Goal: Task Accomplishment & Management: Use online tool/utility

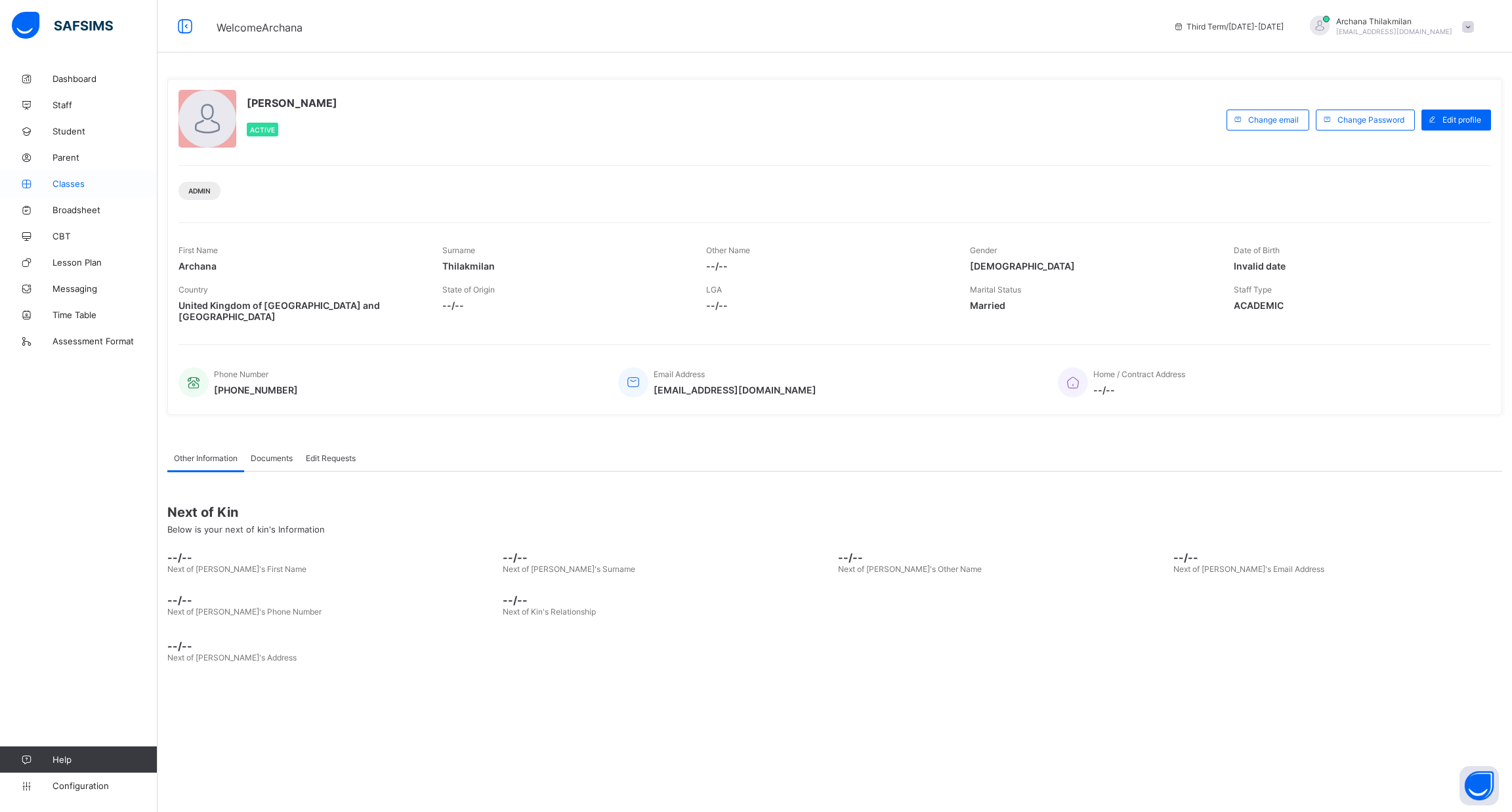
click at [71, 185] on span "Classes" at bounding box center [105, 183] width 105 height 10
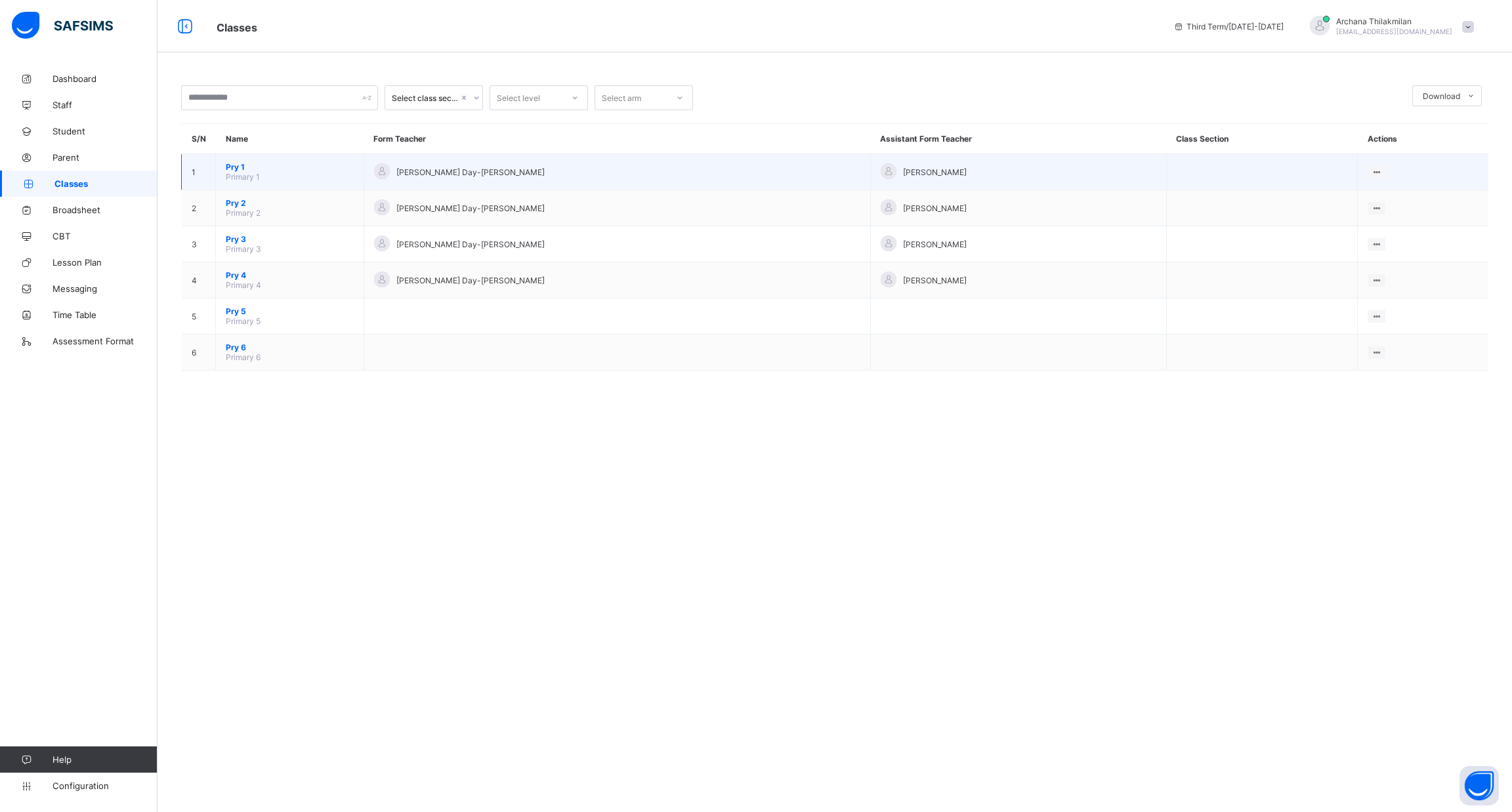
click at [205, 176] on td "1" at bounding box center [199, 172] width 34 height 36
click at [1355, 185] on ul "View Class Assign form Teacher" at bounding box center [1332, 209] width 106 height 49
click at [1323, 194] on div "View Class" at bounding box center [1342, 198] width 75 height 13
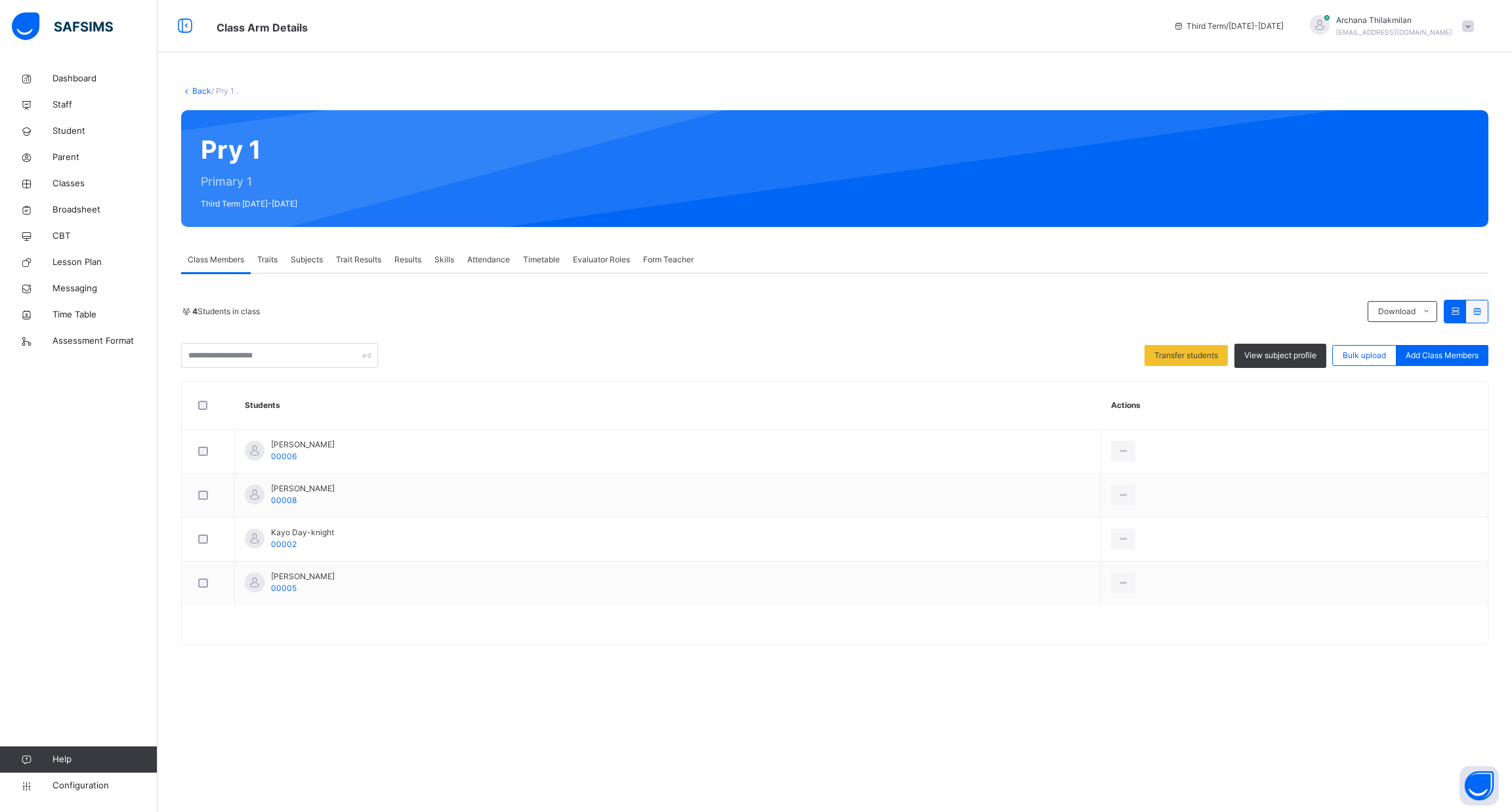
click at [374, 261] on span "Trait Results" at bounding box center [358, 260] width 45 height 12
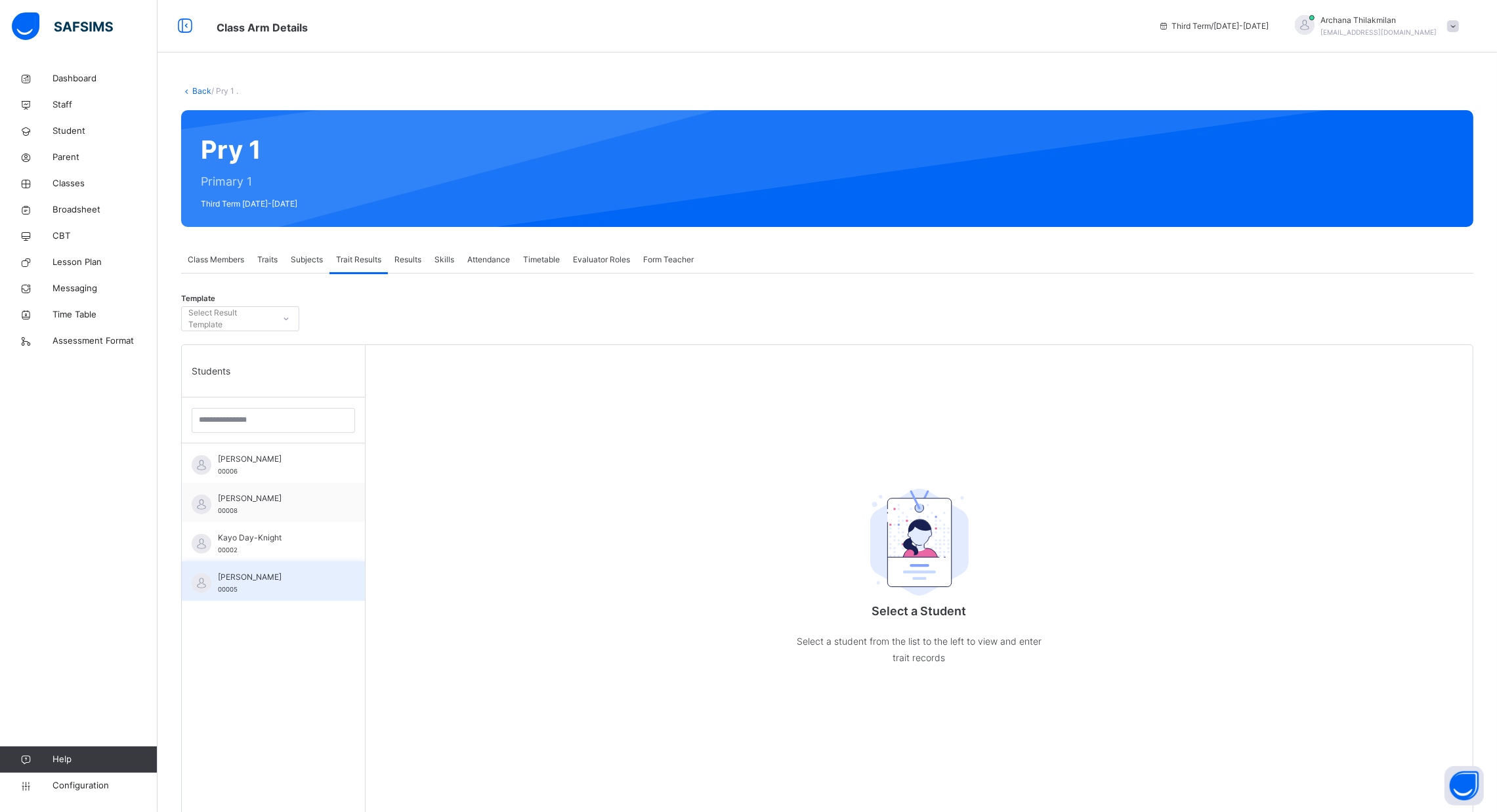
click at [274, 597] on div "Mira Radova 00005" at bounding box center [273, 581] width 183 height 39
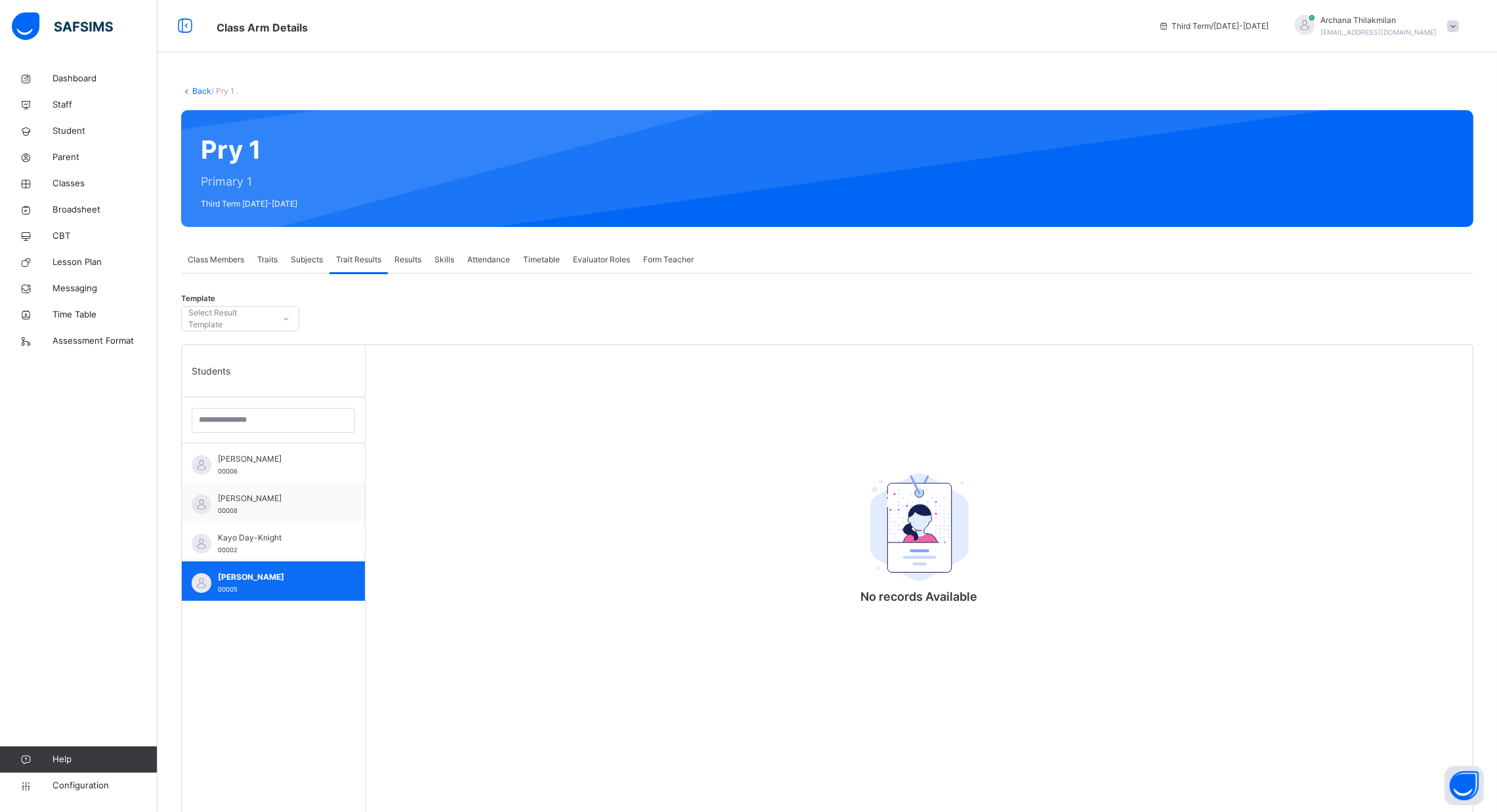
click at [274, 597] on div "Mira Radova 00005" at bounding box center [273, 581] width 183 height 39
drag, startPoint x: 275, startPoint y: 563, endPoint x: 279, endPoint y: 547, distance: 16.5
click at [279, 547] on div "Aelyn Sandulache 00006 Elisa Manolova 00008 Kayo Day-Knight 00002 Mira Radova 0…" at bounding box center [273, 522] width 183 height 158
click at [279, 547] on div "Kayo Day-Knight 00002" at bounding box center [276, 543] width 117 height 23
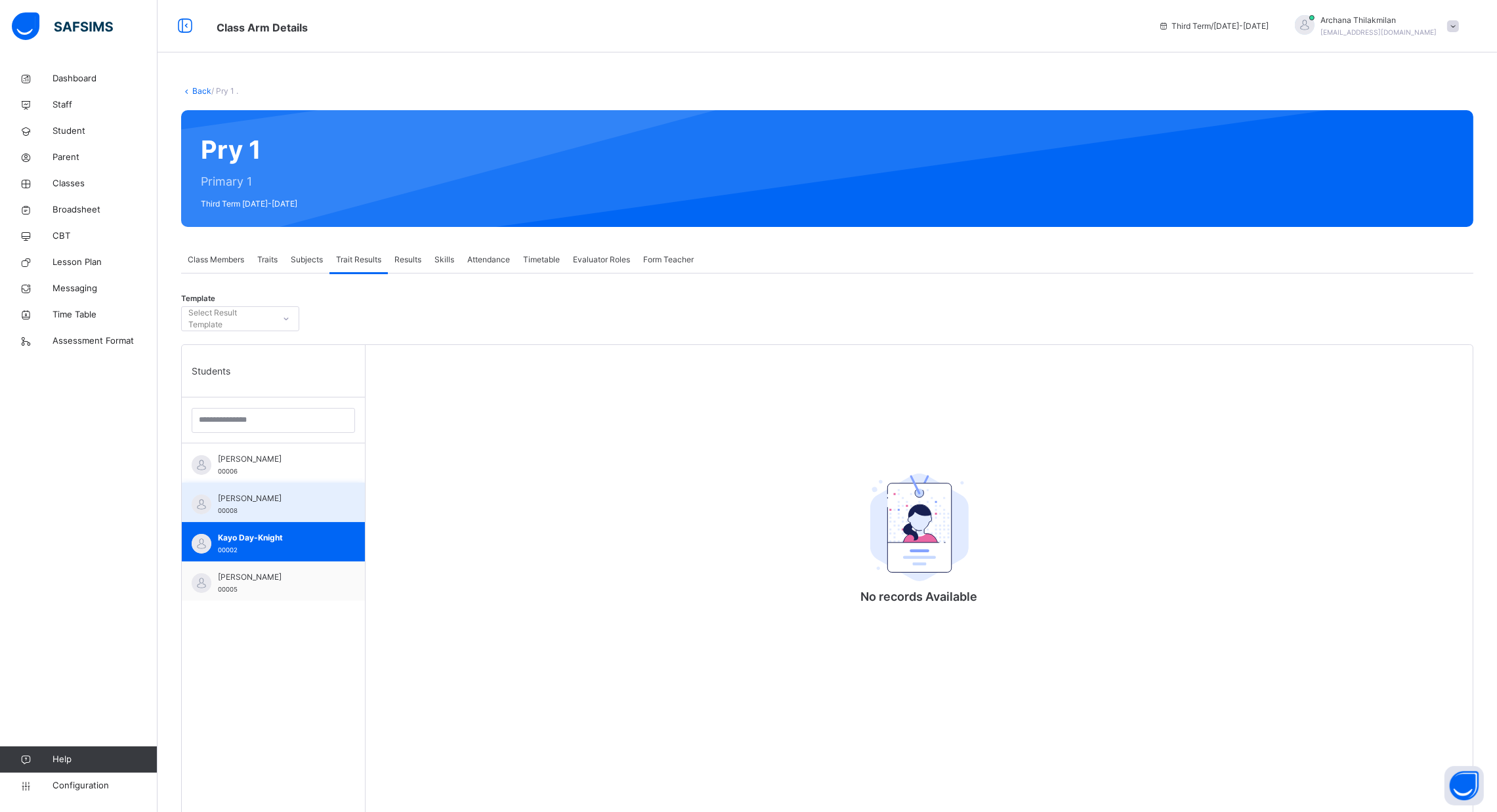
click at [285, 513] on div "Elisa Manolova 00008" at bounding box center [276, 504] width 117 height 23
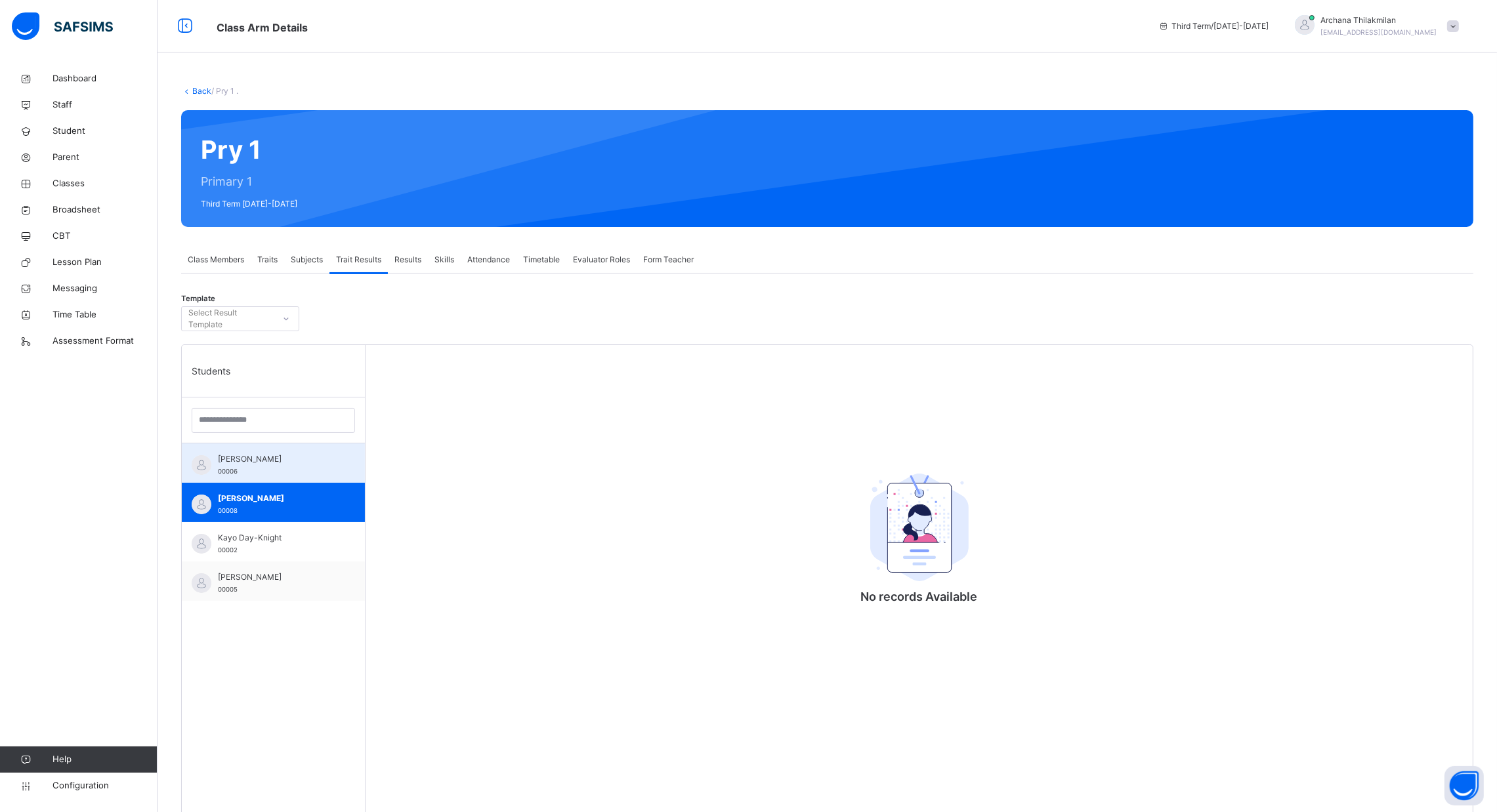
click at [289, 462] on span "Aelyn Sandulache" at bounding box center [276, 459] width 117 height 12
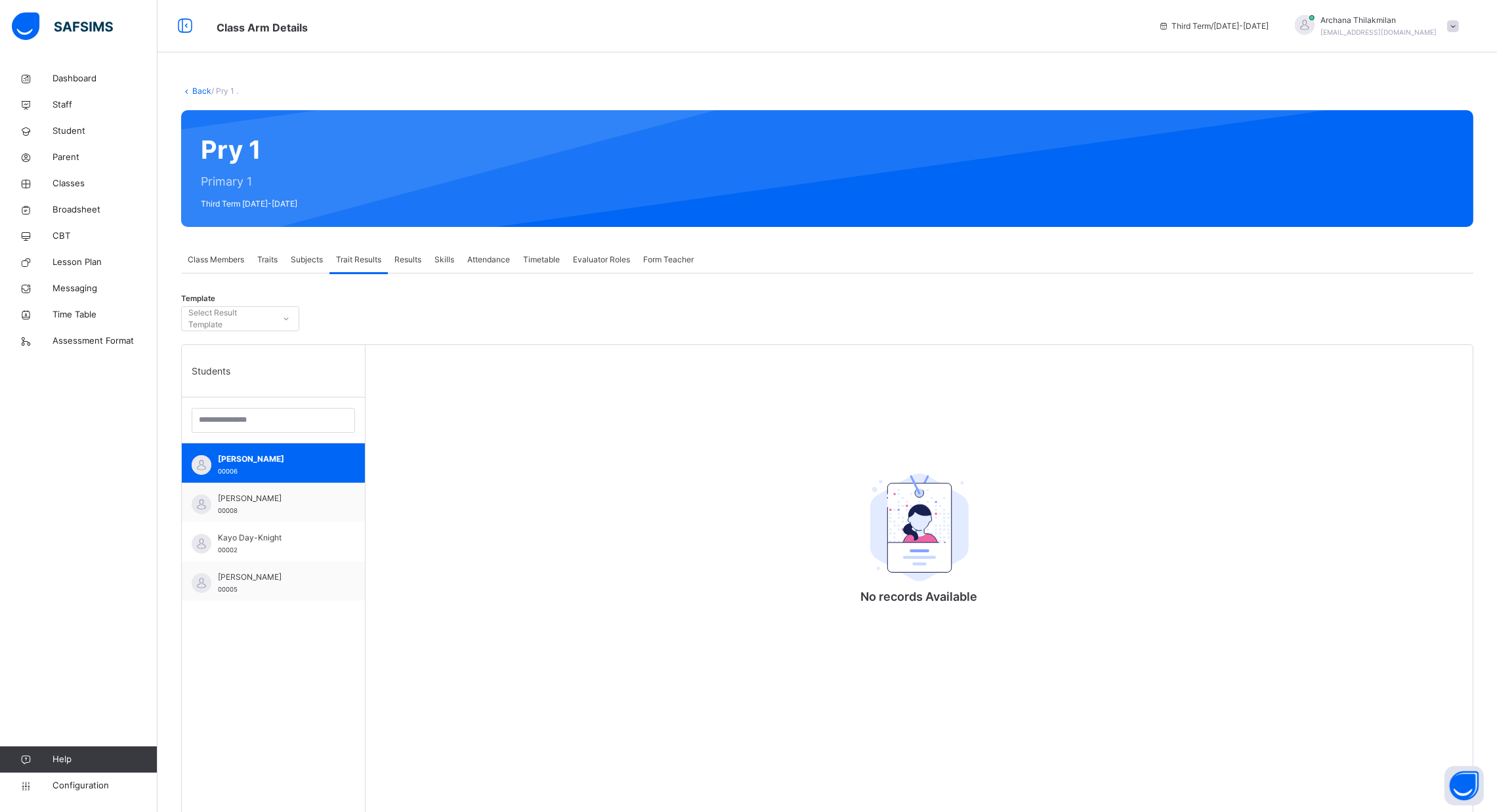
click at [274, 257] on span "Traits" at bounding box center [267, 260] width 21 height 12
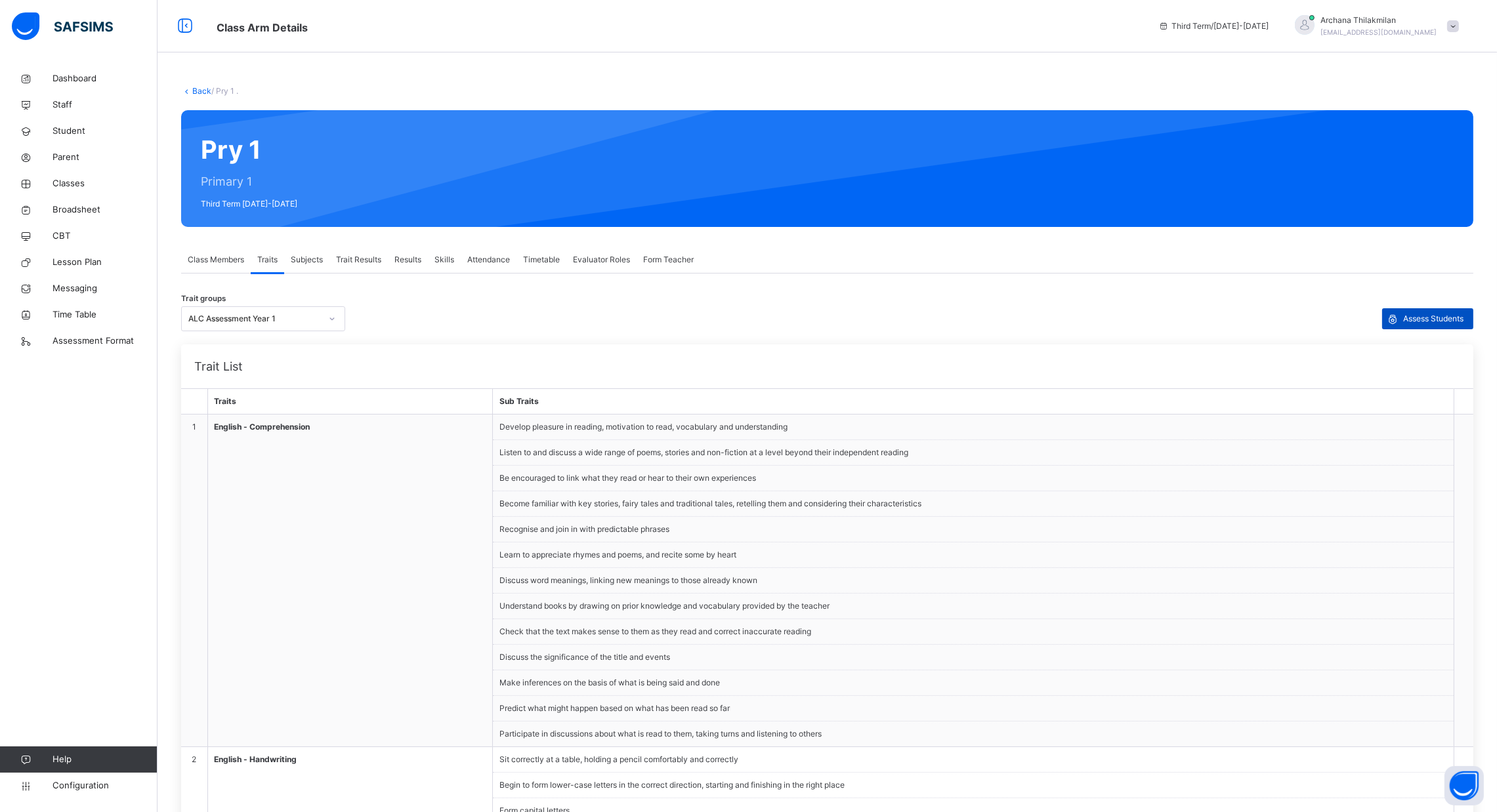
click at [1432, 319] on span "Assess Students" at bounding box center [1433, 319] width 60 height 12
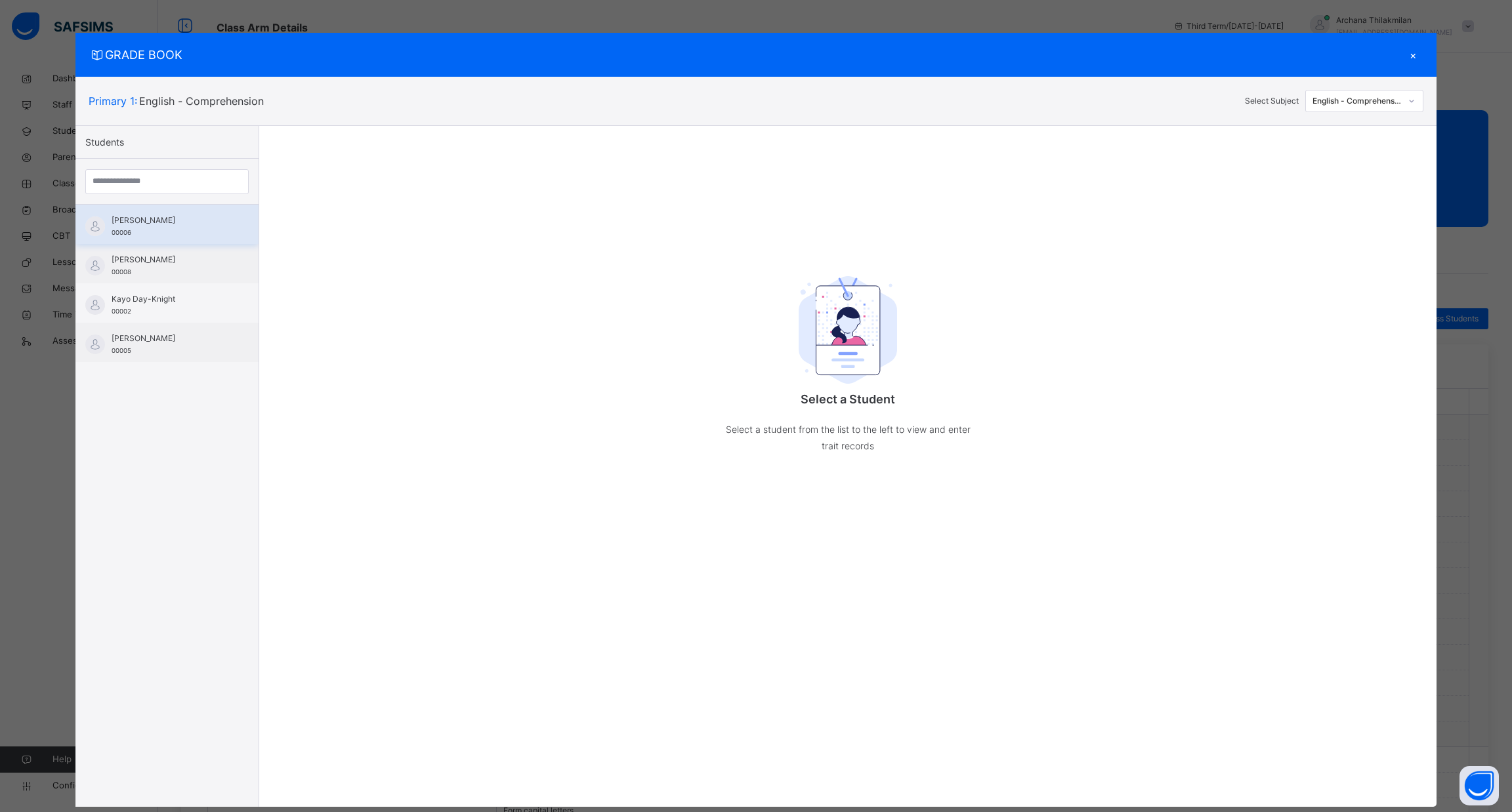
click at [205, 239] on div "Aelyn Sandulache 00006" at bounding box center [166, 224] width 183 height 39
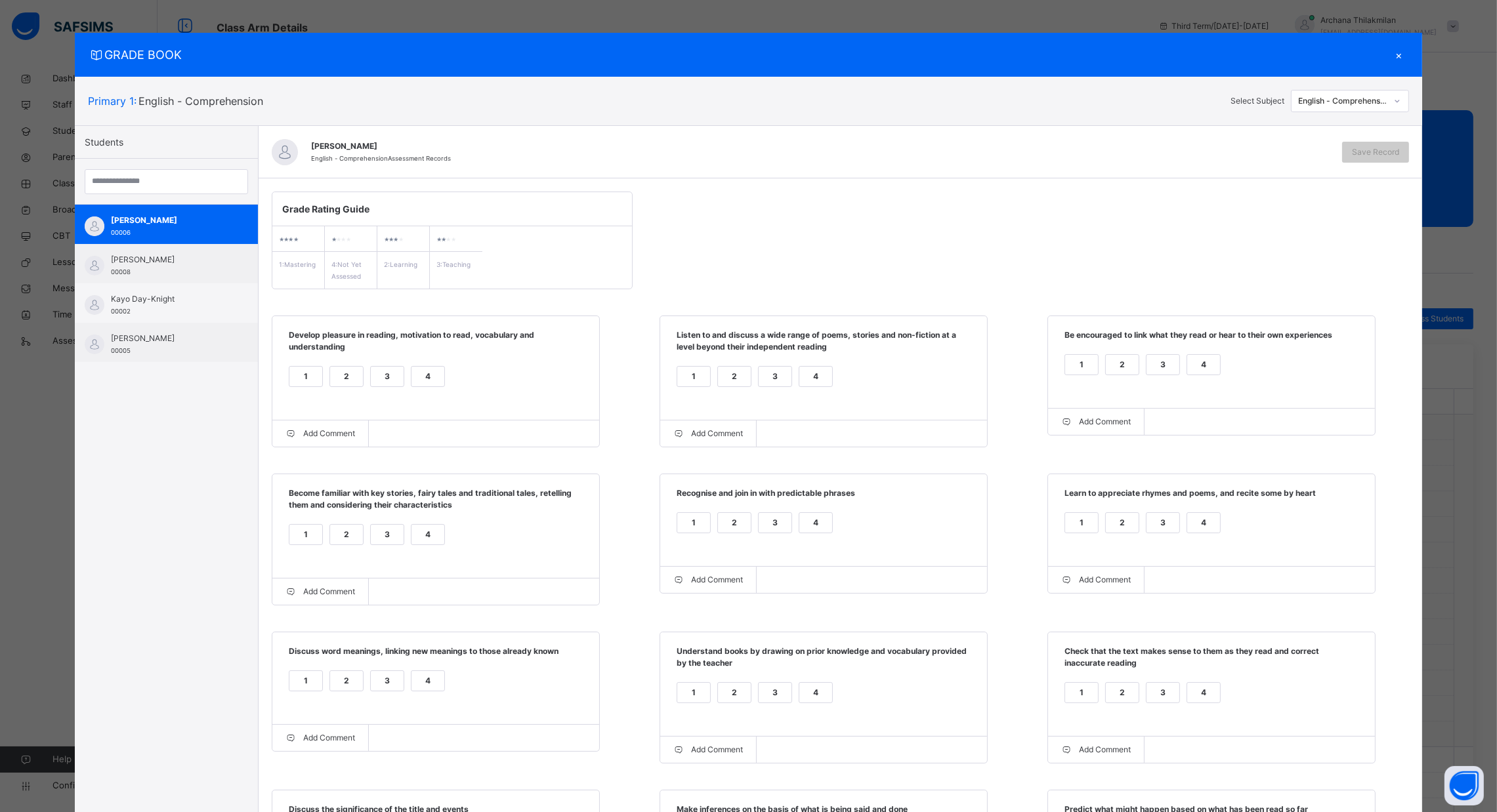
click at [1414, 99] on div "Primary 1 : English - Comprehension Select Subject English - Comprehension" at bounding box center [748, 101] width 1347 height 49
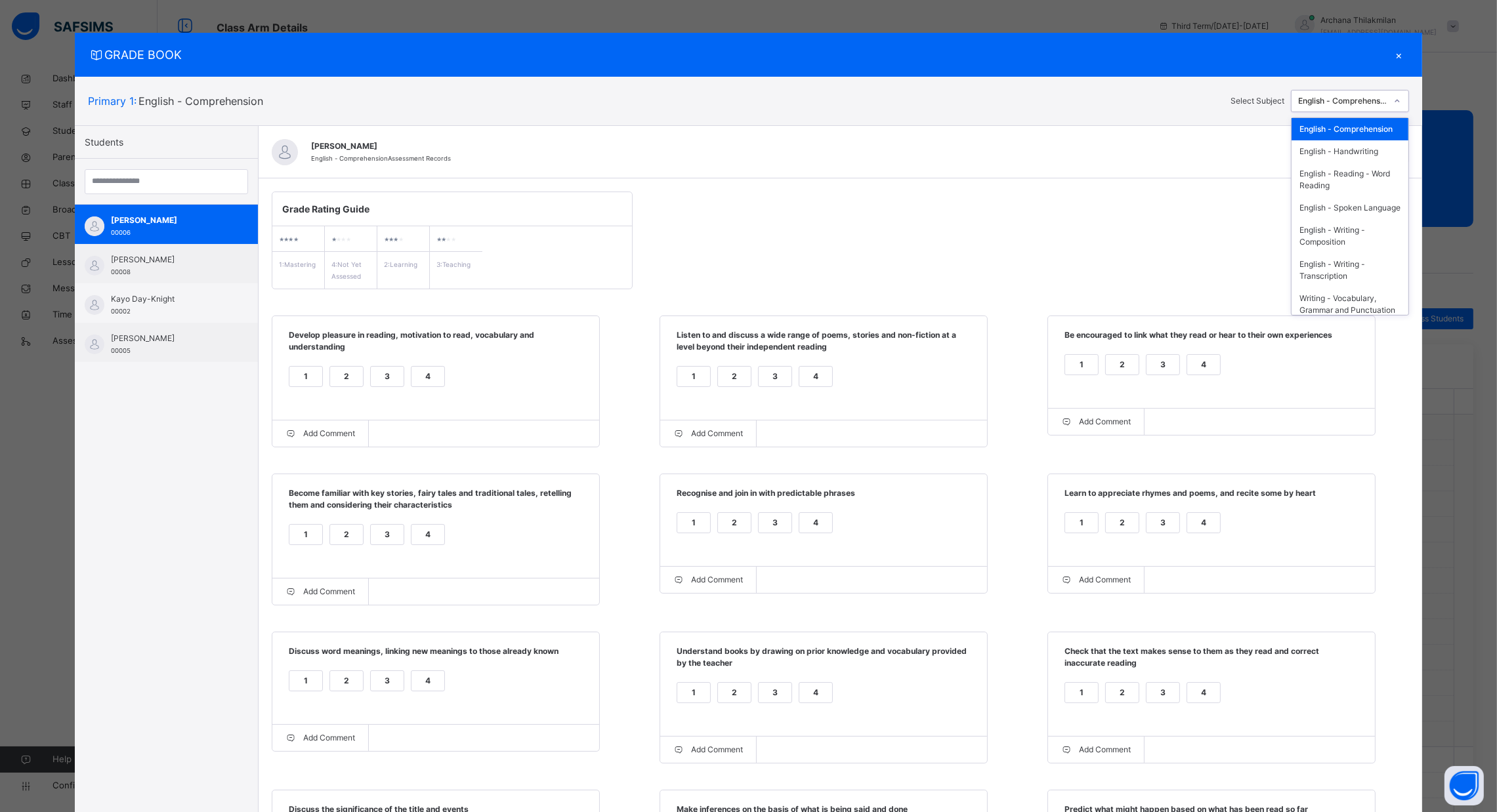
click at [1393, 99] on div at bounding box center [1397, 101] width 20 height 19
click at [1369, 275] on div "Geometry - Properties of Shapes" at bounding box center [1350, 263] width 117 height 34
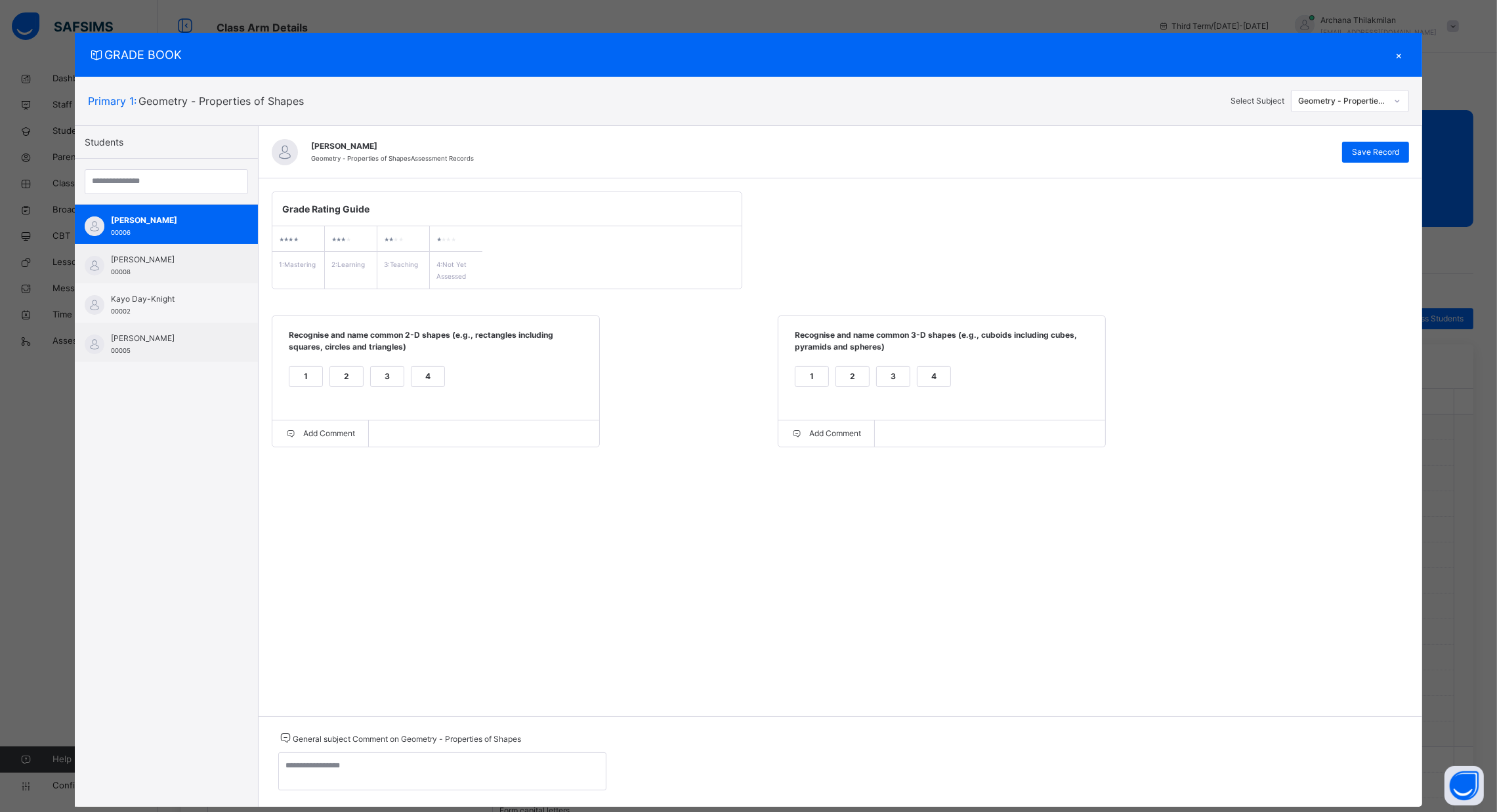
click at [340, 381] on div "2" at bounding box center [346, 376] width 33 height 20
click at [297, 383] on div "1" at bounding box center [306, 376] width 33 height 20
click at [877, 381] on div "3" at bounding box center [893, 376] width 33 height 20
click at [938, 373] on div "4" at bounding box center [933, 376] width 33 height 20
click at [1379, 150] on span "Save Record" at bounding box center [1375, 152] width 47 height 12
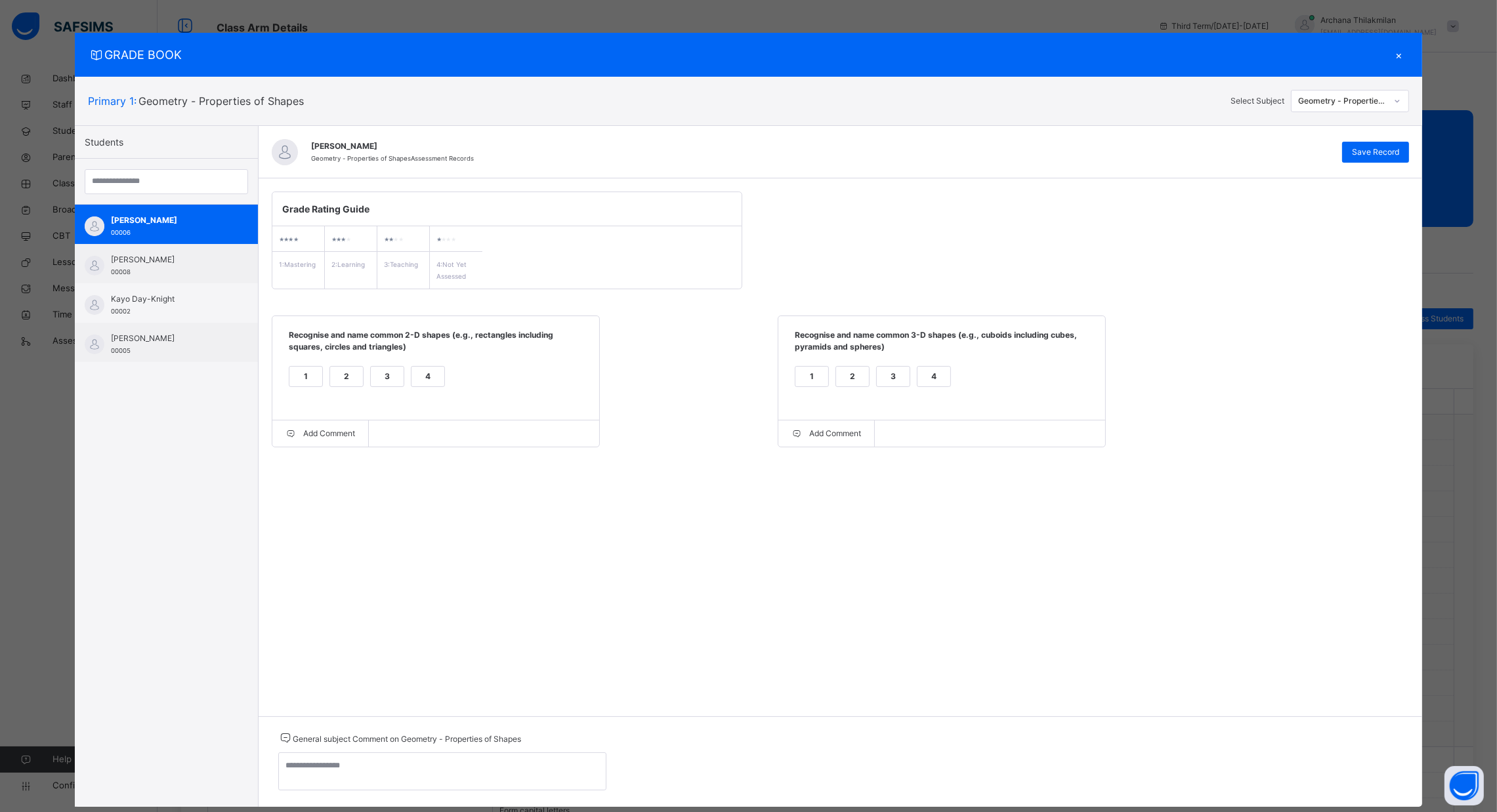
click at [1396, 61] on div "×" at bounding box center [1399, 54] width 20 height 18
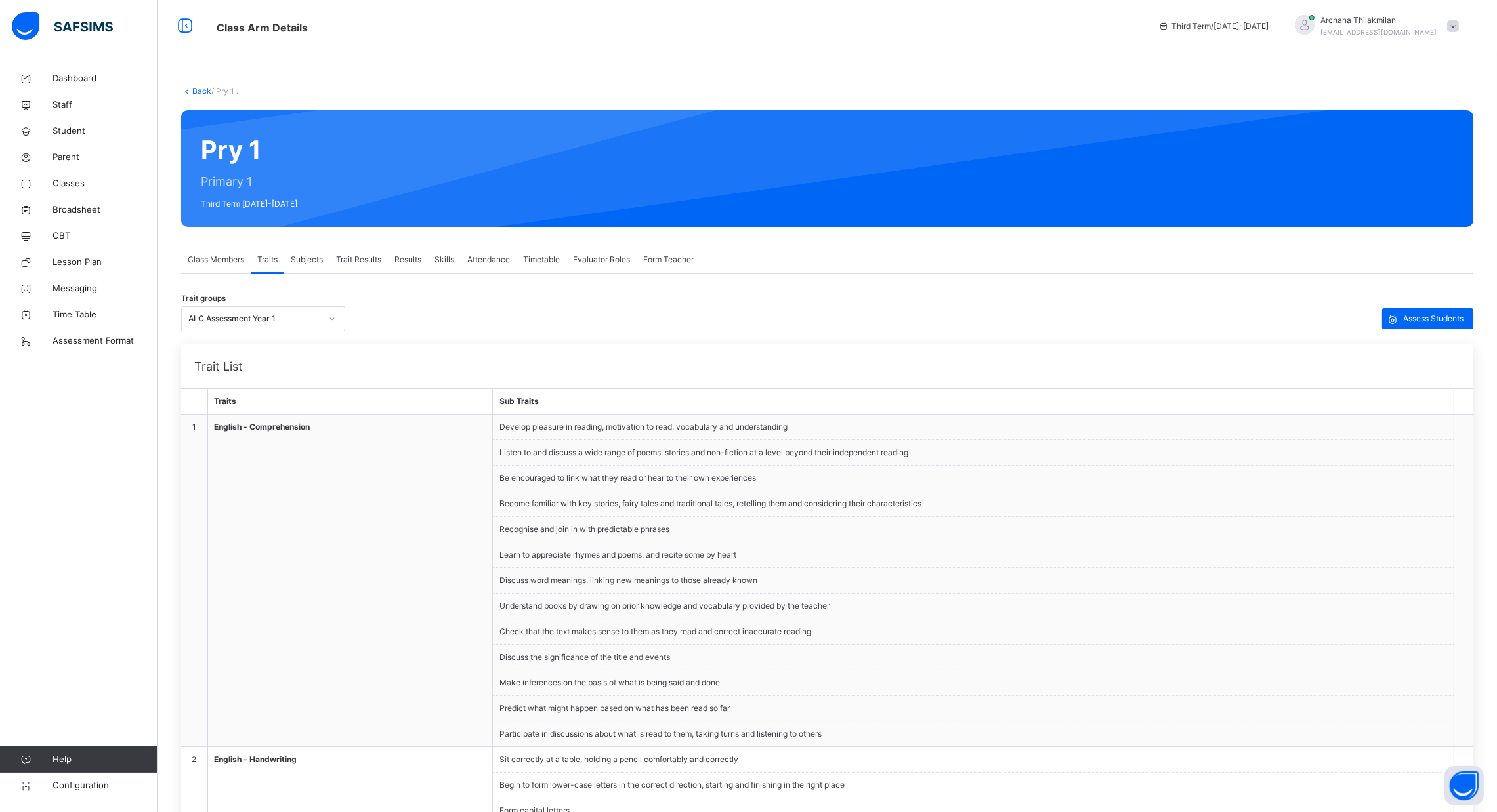
click at [349, 252] on div "Trait Results" at bounding box center [358, 260] width 58 height 26
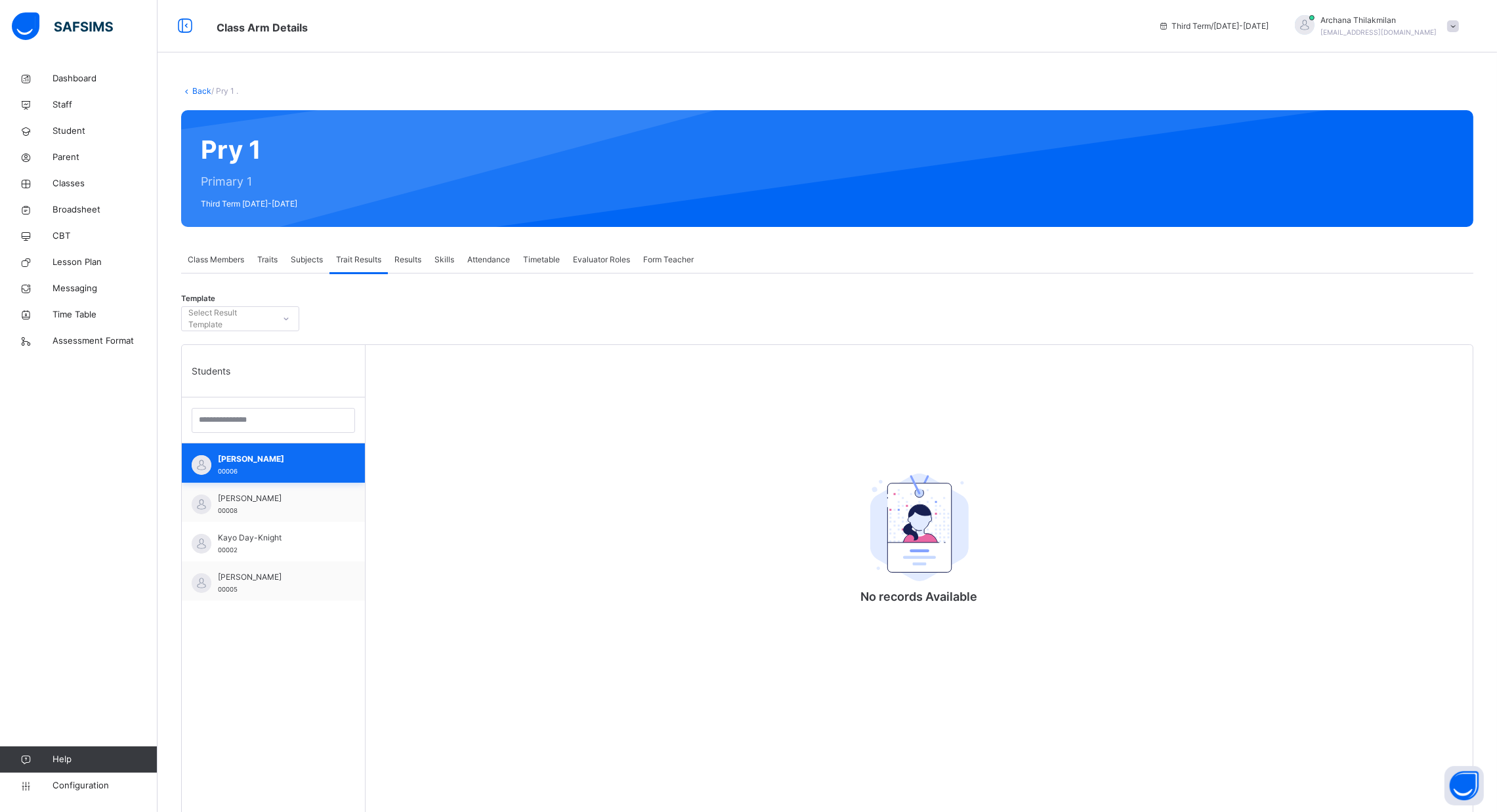
click at [286, 460] on span "Aelyn Sandulache" at bounding box center [276, 459] width 117 height 12
